Goal: Information Seeking & Learning: Find specific fact

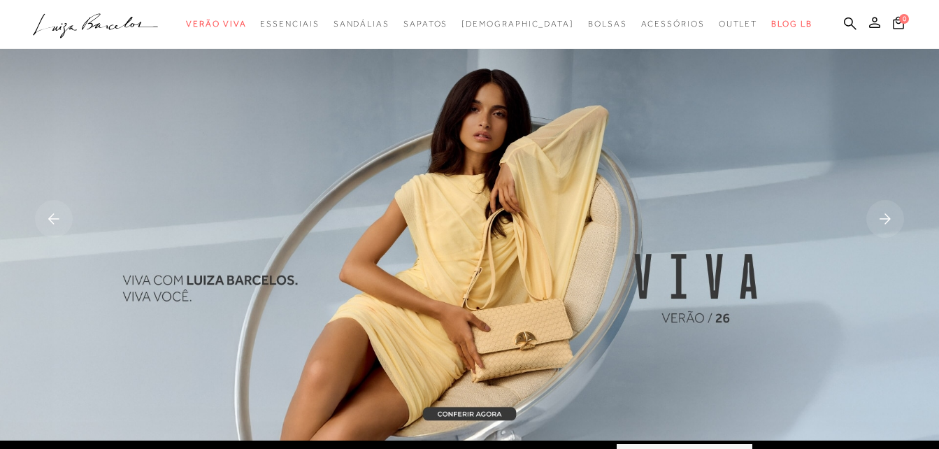
click at [851, 22] on icon at bounding box center [850, 23] width 13 height 13
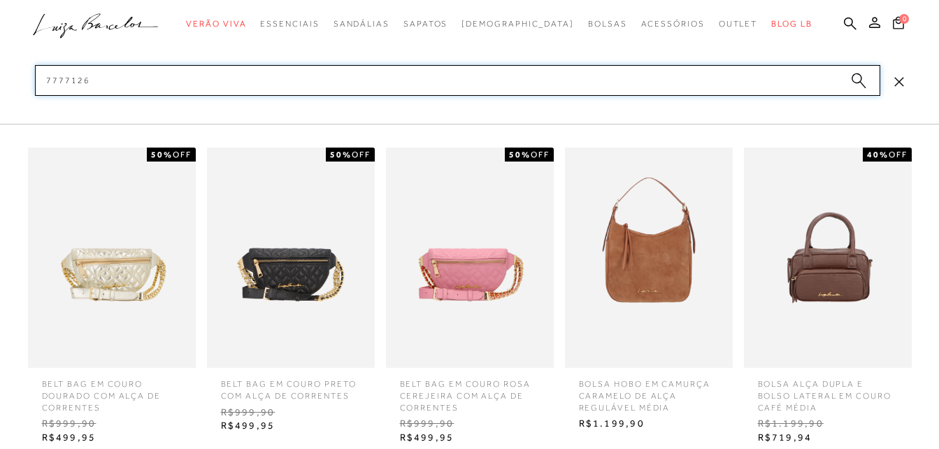
type input "77771267"
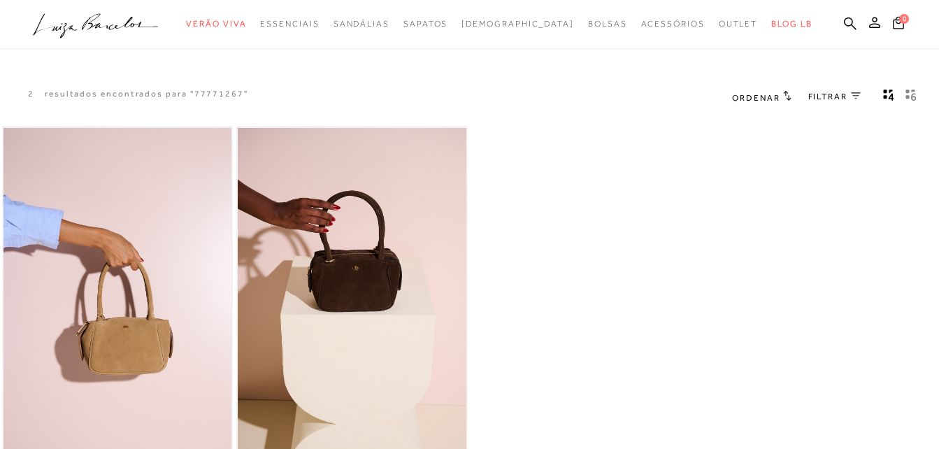
click at [158, 280] on img at bounding box center [117, 299] width 229 height 343
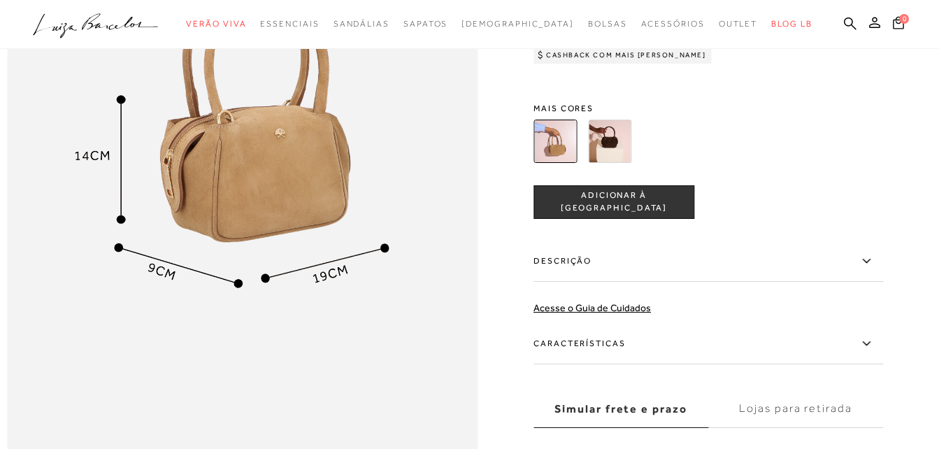
scroll to position [1258, 0]
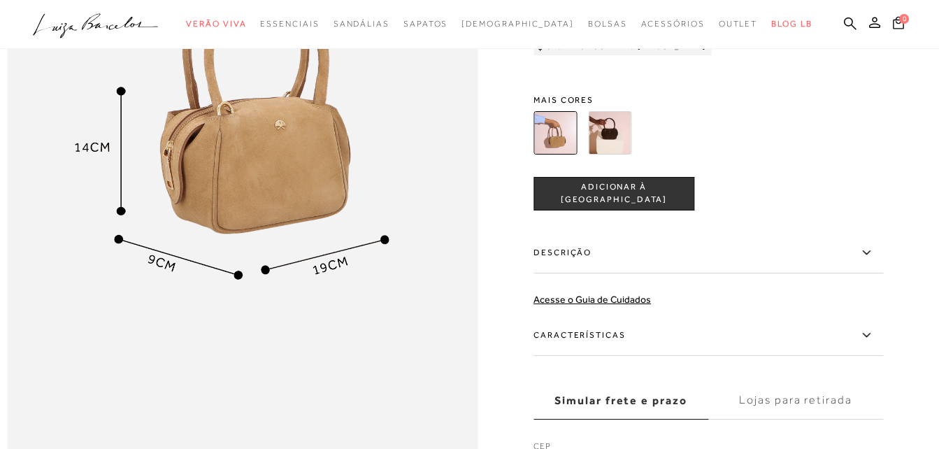
click at [875, 261] on icon at bounding box center [866, 251] width 17 height 17
click at [0, 0] on input "Descrição" at bounding box center [0, 0] width 0 height 0
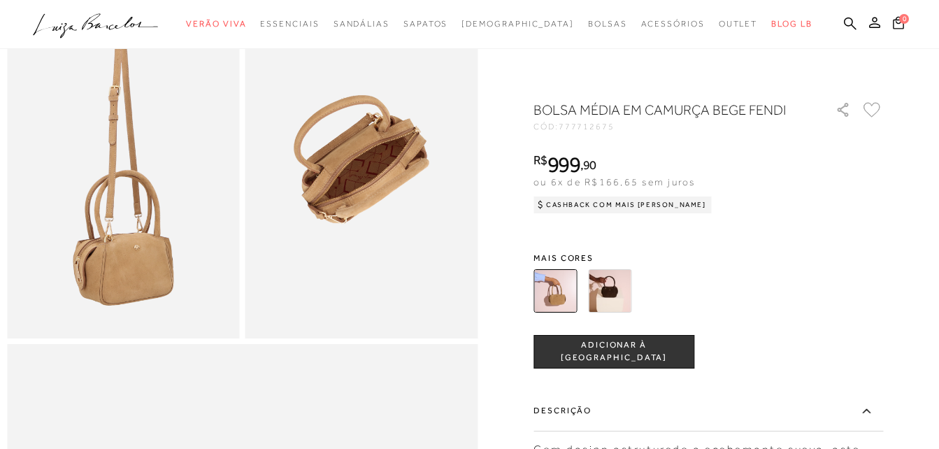
scroll to position [489, 0]
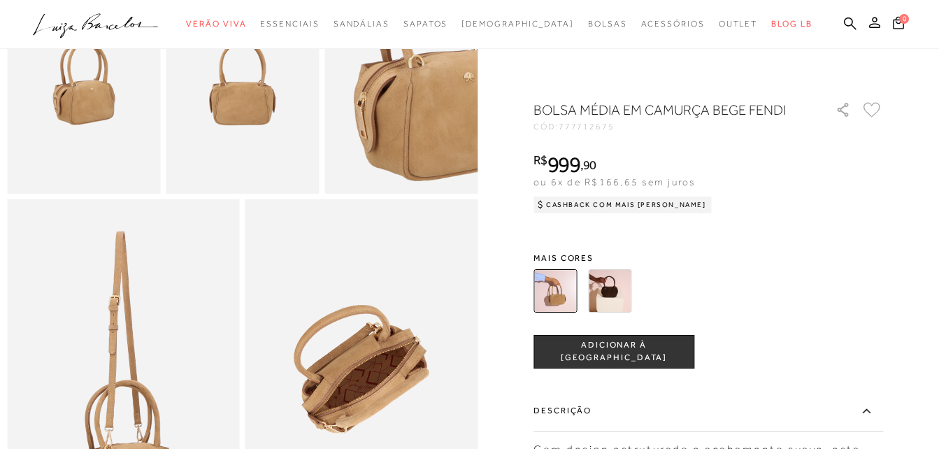
click at [850, 22] on icon at bounding box center [850, 23] width 13 height 13
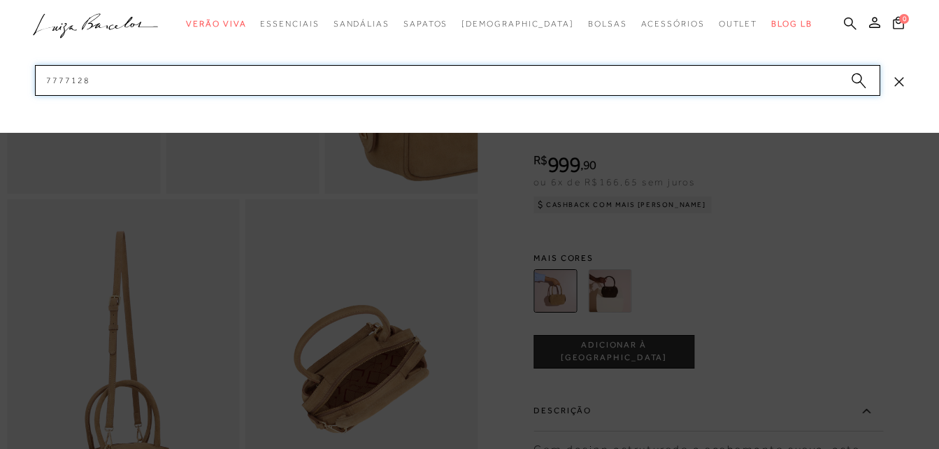
type input "77771285"
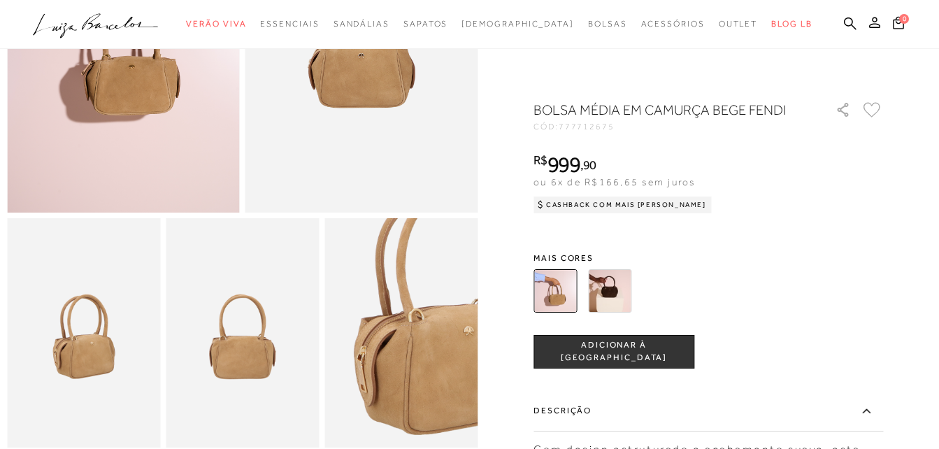
scroll to position [119, 0]
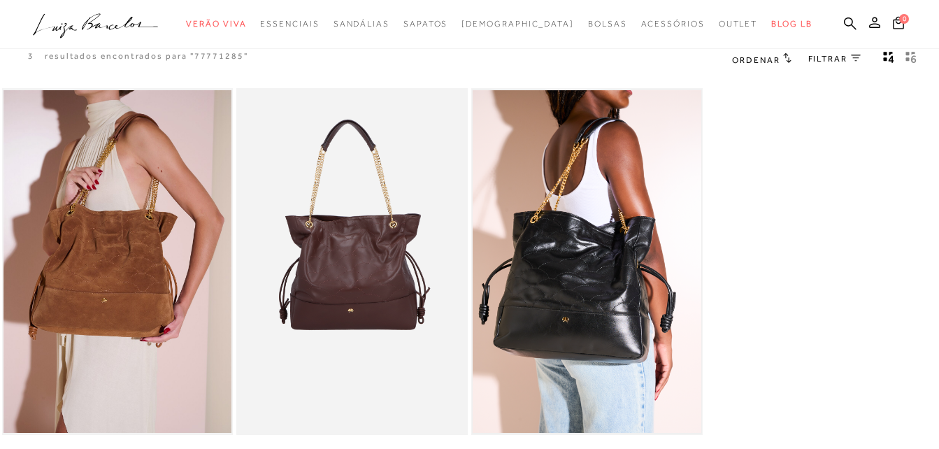
click at [614, 310] on img at bounding box center [587, 261] width 229 height 343
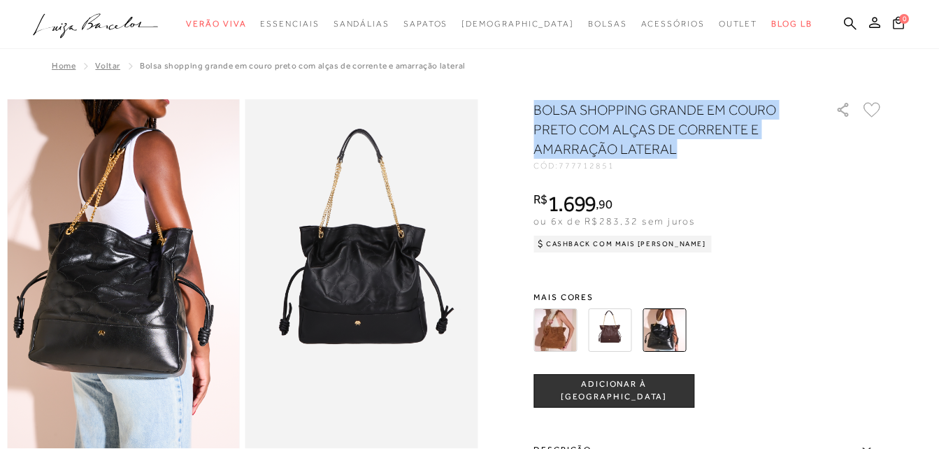
drag, startPoint x: 543, startPoint y: 108, endPoint x: 782, endPoint y: 143, distance: 242.3
click at [782, 143] on h1 "BOLSA SHOPPING GRANDE EM COURO PRETO COM ALÇAS DE CORRENTE E AMARRAÇÃO LATERAL" at bounding box center [664, 129] width 262 height 59
copy h1 "BOLSA SHOPPING GRANDE EM COURO PRETO COM ALÇAS DE CORRENTE E AMARRAÇÃO LATERAL"
